Goal: Transaction & Acquisition: Book appointment/travel/reservation

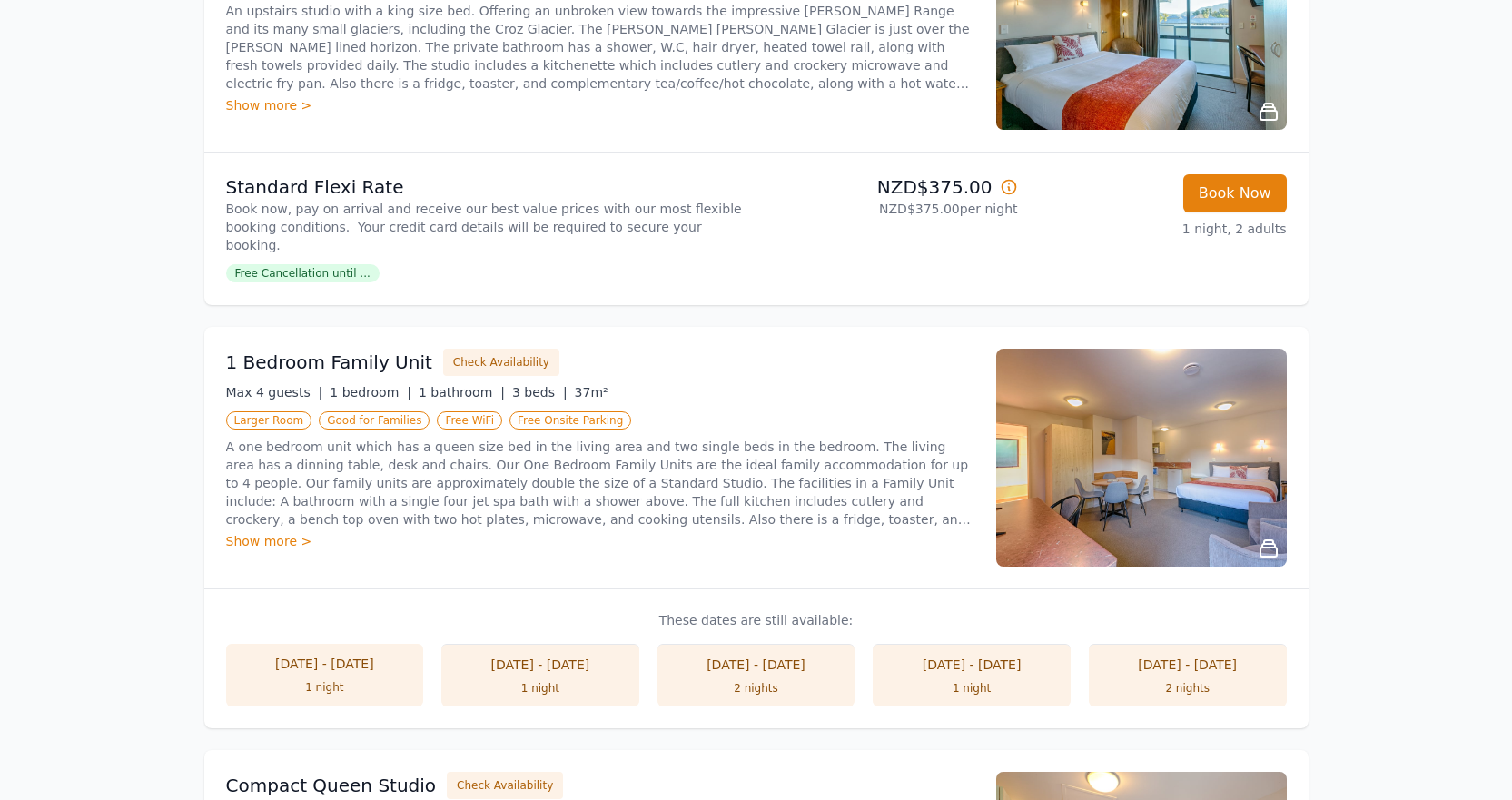
scroll to position [529, 0]
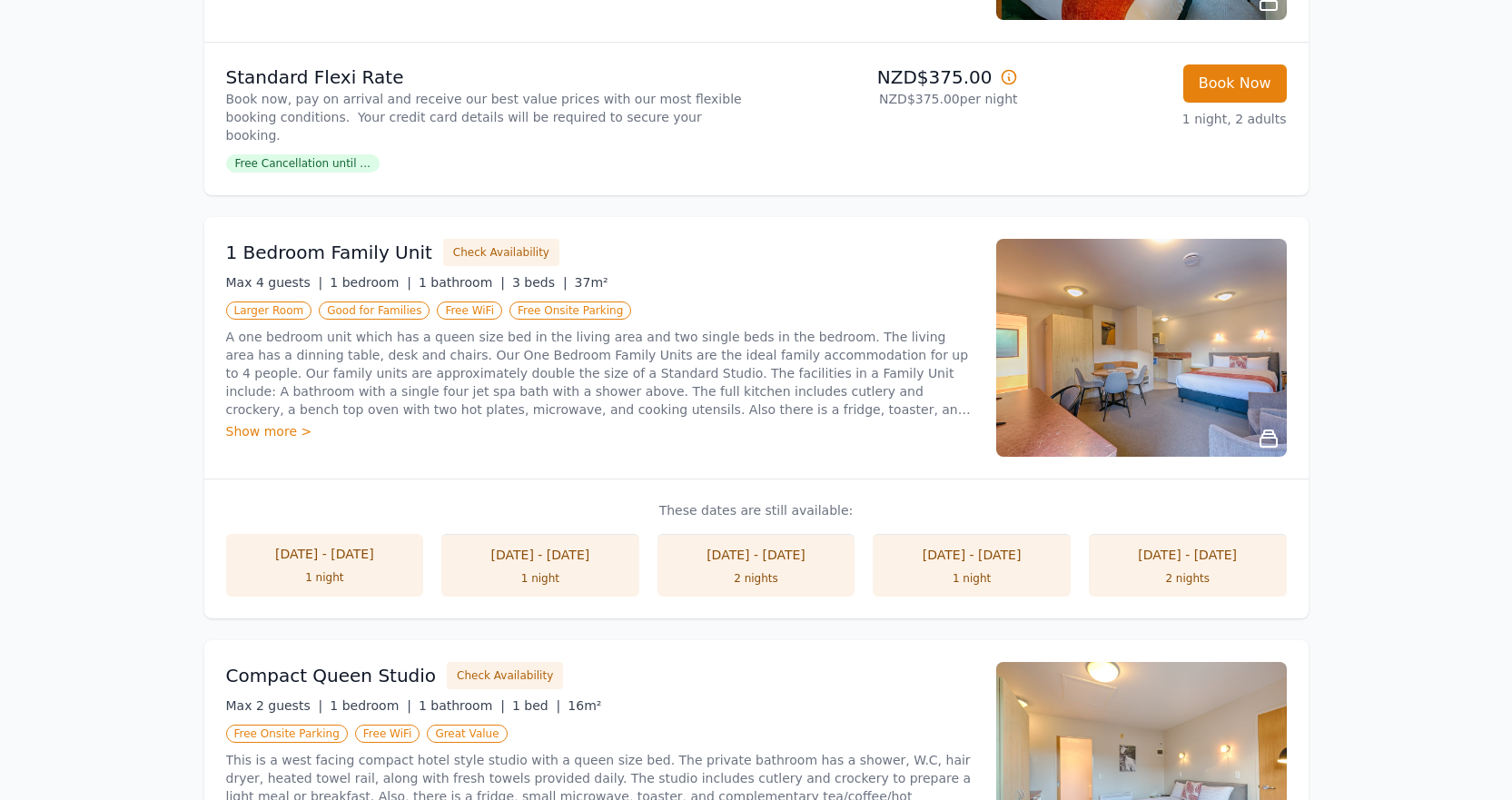
click at [392, 570] on div "1 night" at bounding box center [325, 577] width 161 height 14
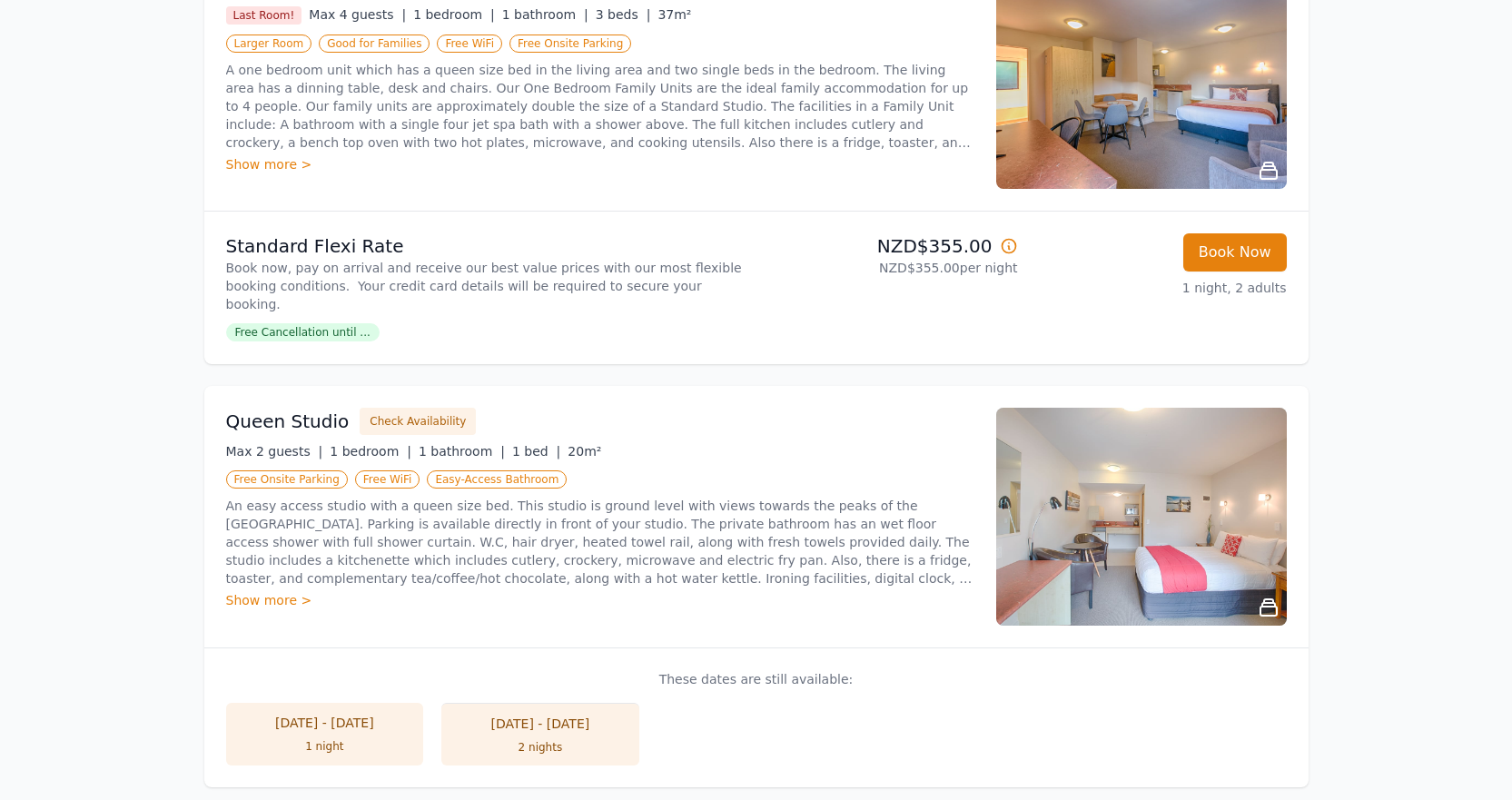
scroll to position [1673, 0]
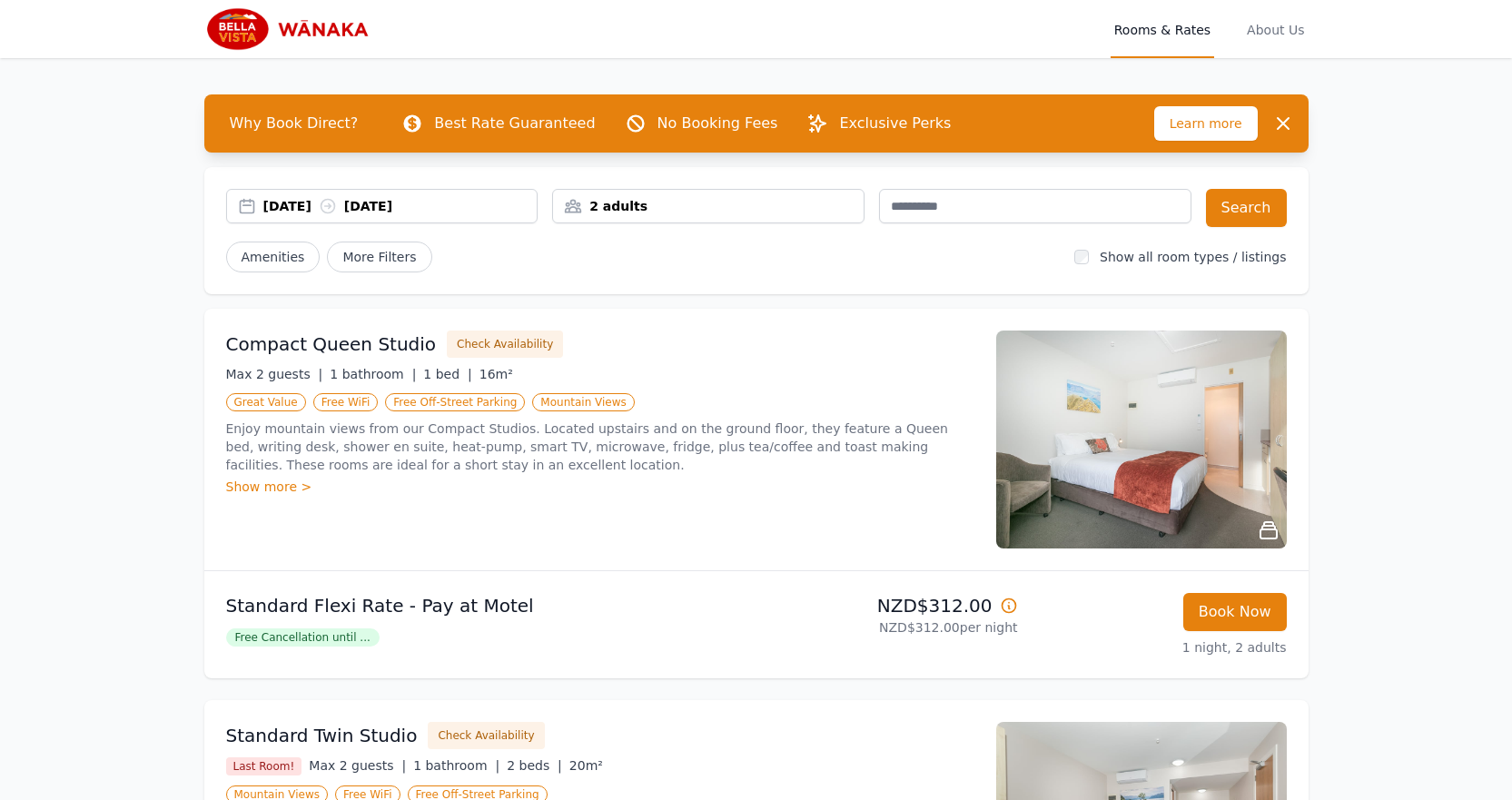
click at [284, 23] on img at bounding box center [292, 29] width 174 height 43
